Goal: Find specific page/section

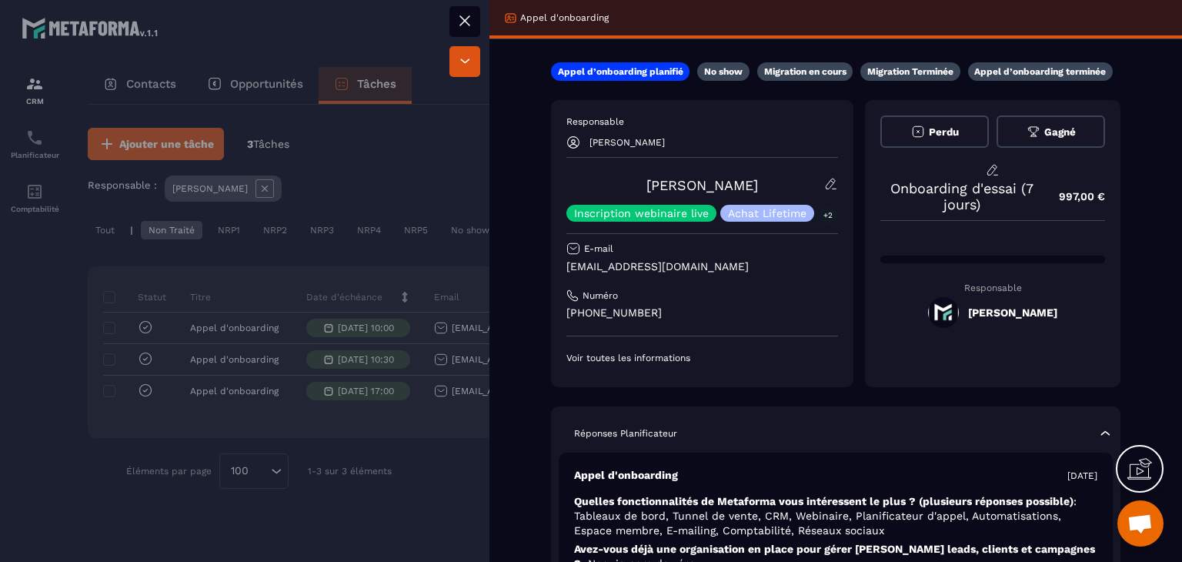
click at [466, 12] on icon at bounding box center [465, 21] width 18 height 18
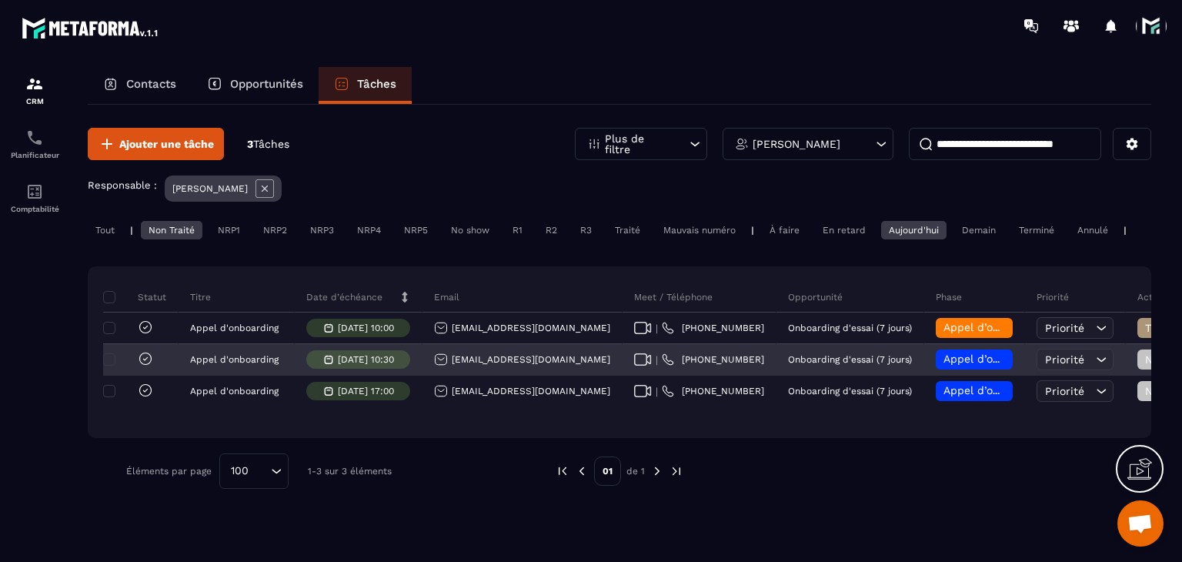
click at [634, 366] on icon at bounding box center [643, 359] width 18 height 12
